Goal: Navigation & Orientation: Understand site structure

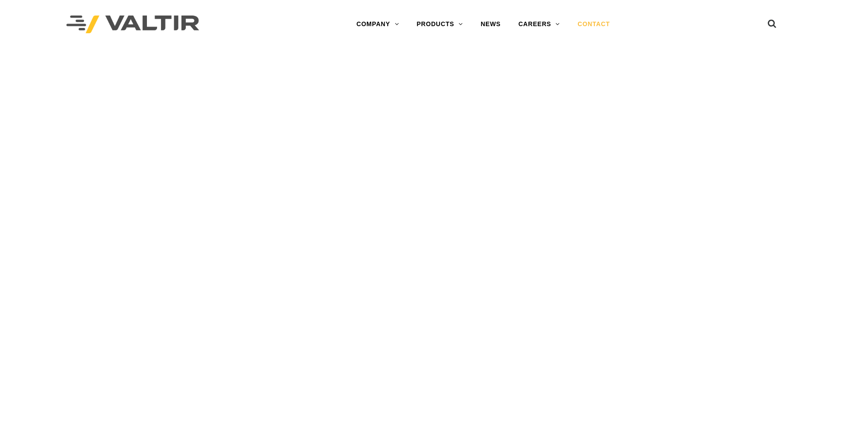
scroll to position [1236, 0]
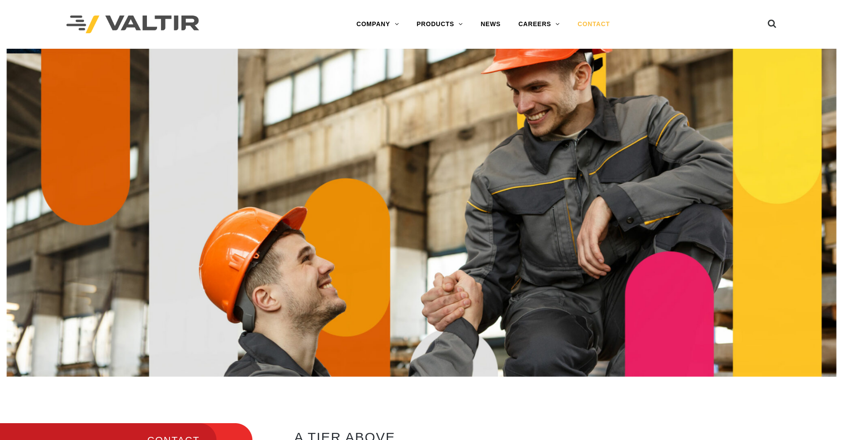
scroll to position [1236, 0]
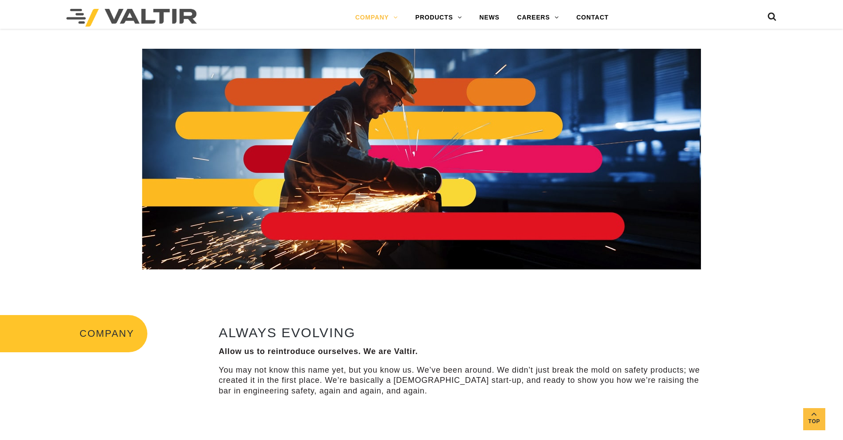
scroll to position [1657, 0]
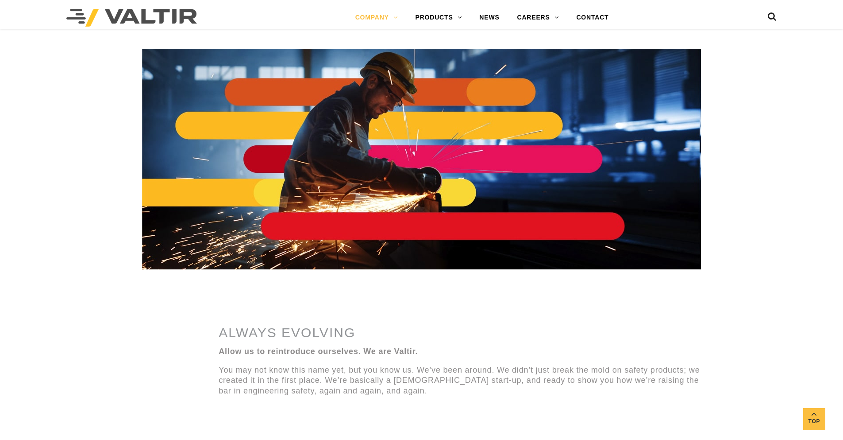
scroll to position [1657, 0]
